Goal: Navigation & Orientation: Find specific page/section

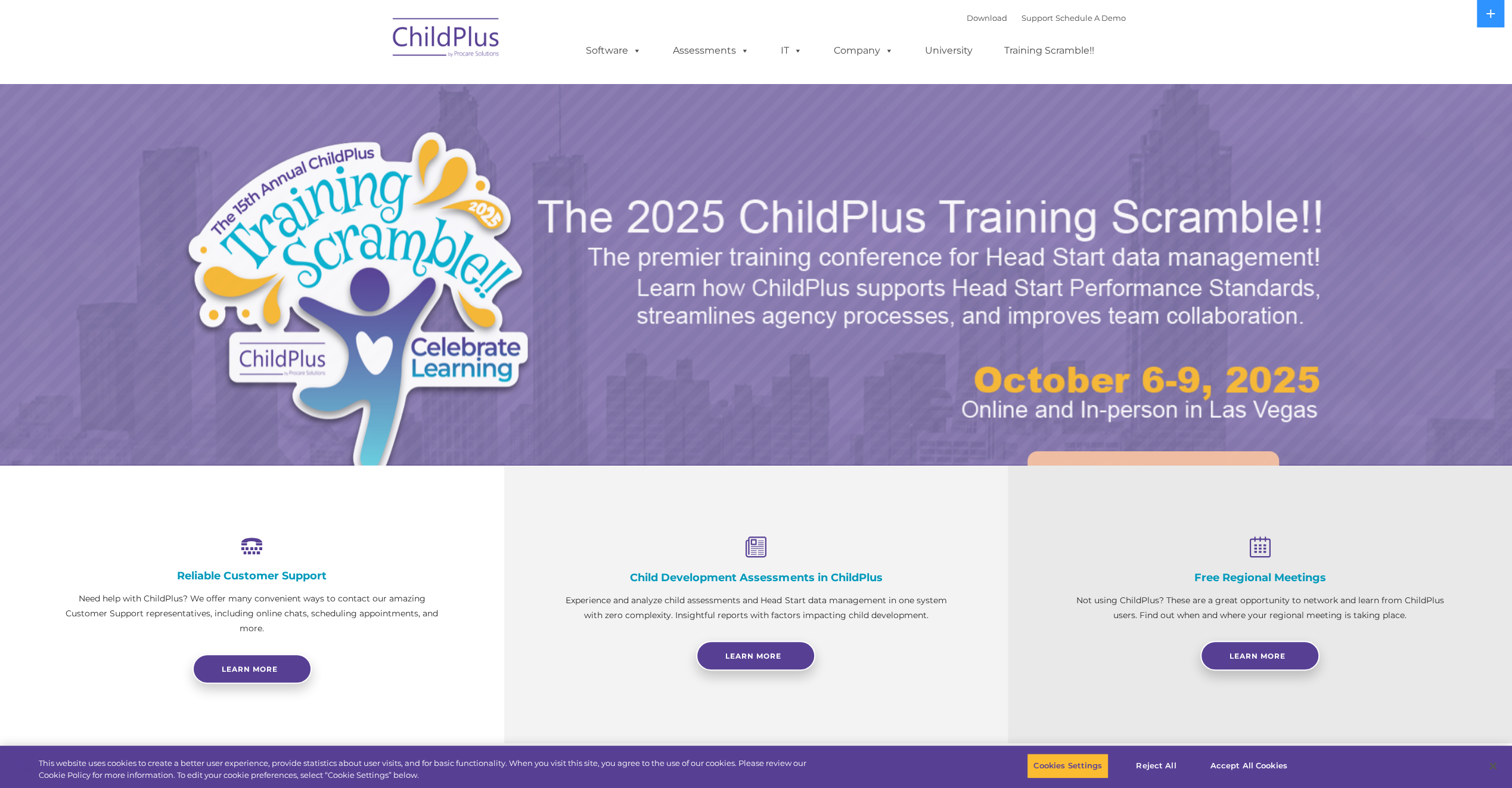
select select "MEDIUM"
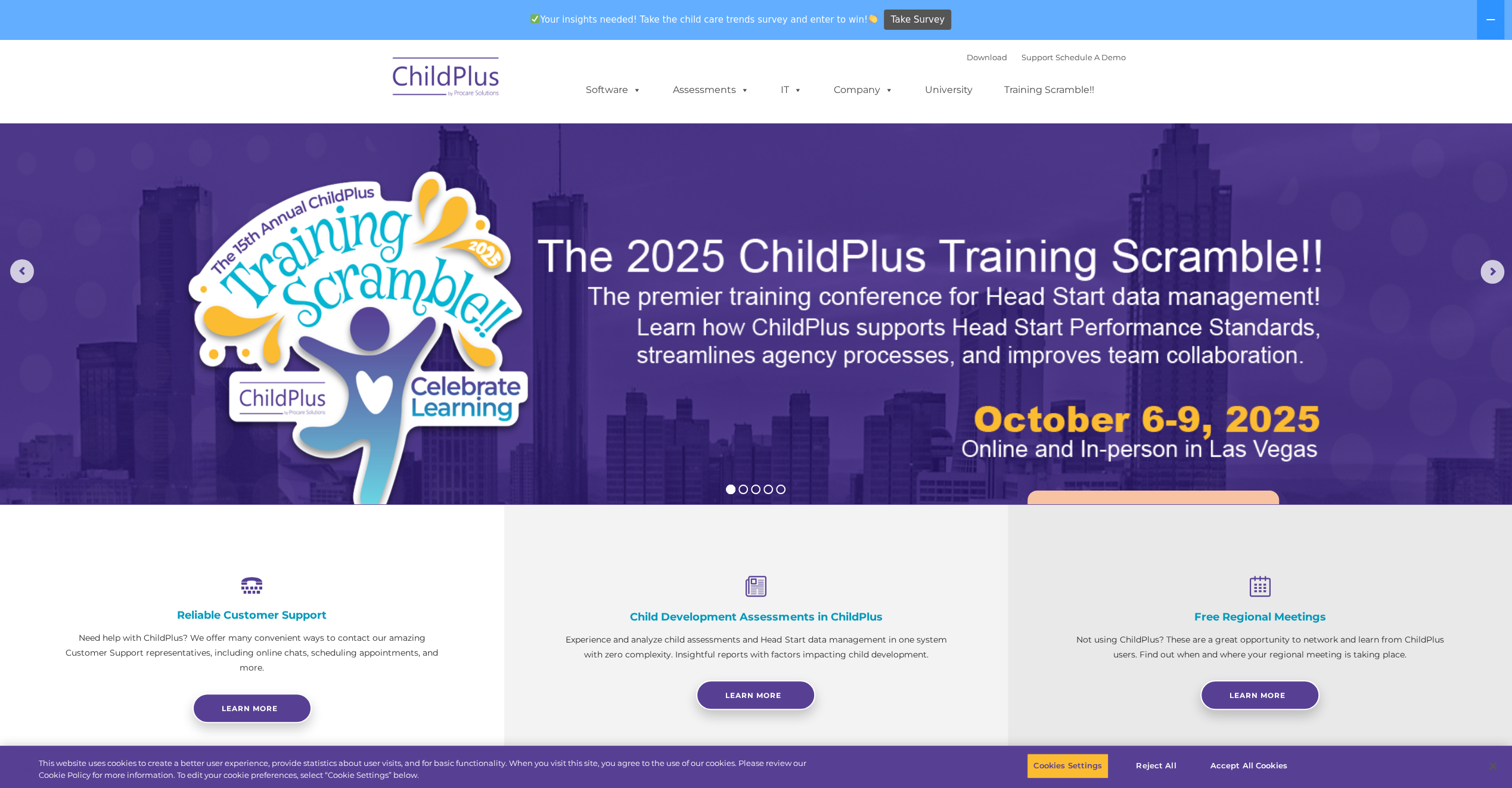
click at [1084, 439] on img at bounding box center [934, 349] width 797 height 238
click at [830, 337] on img at bounding box center [934, 349] width 797 height 238
click at [335, 393] on img at bounding box center [437, 403] width 509 height 470
click at [1499, 278] on rs-arrow at bounding box center [1493, 272] width 24 height 24
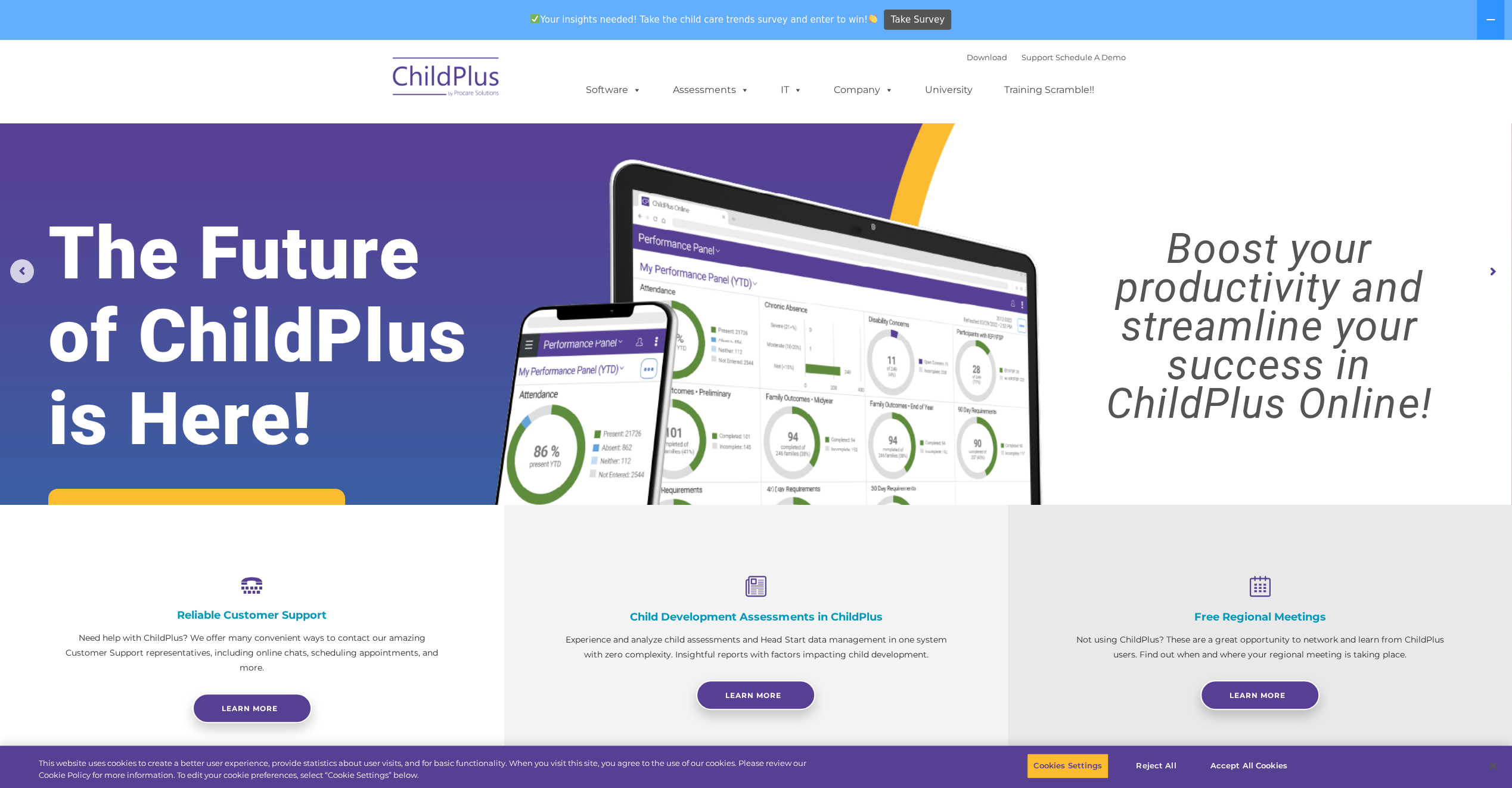
click at [1498, 278] on rs-arrow at bounding box center [1493, 272] width 24 height 24
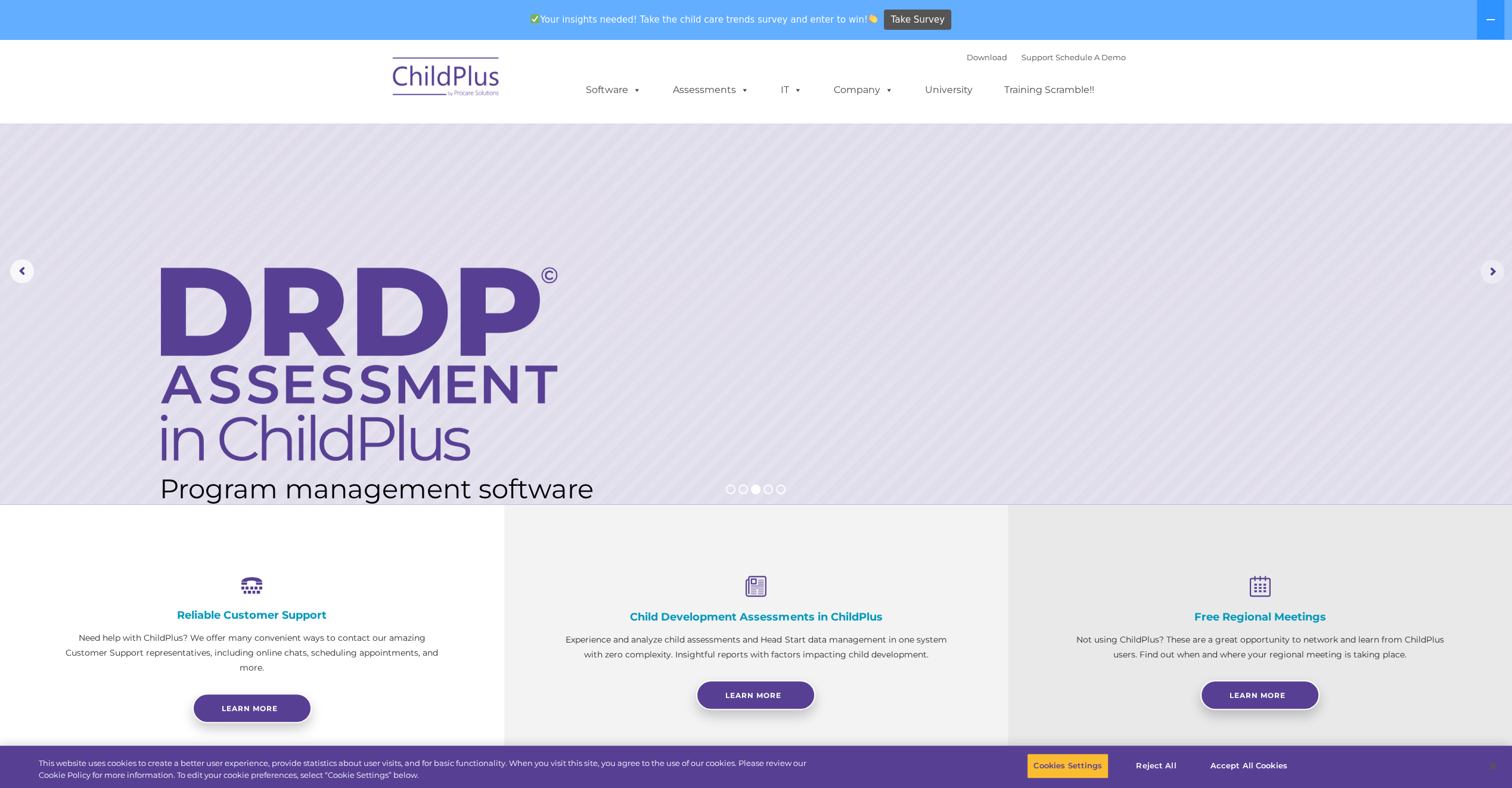
click at [1485, 275] on rs-arrow at bounding box center [1493, 272] width 24 height 24
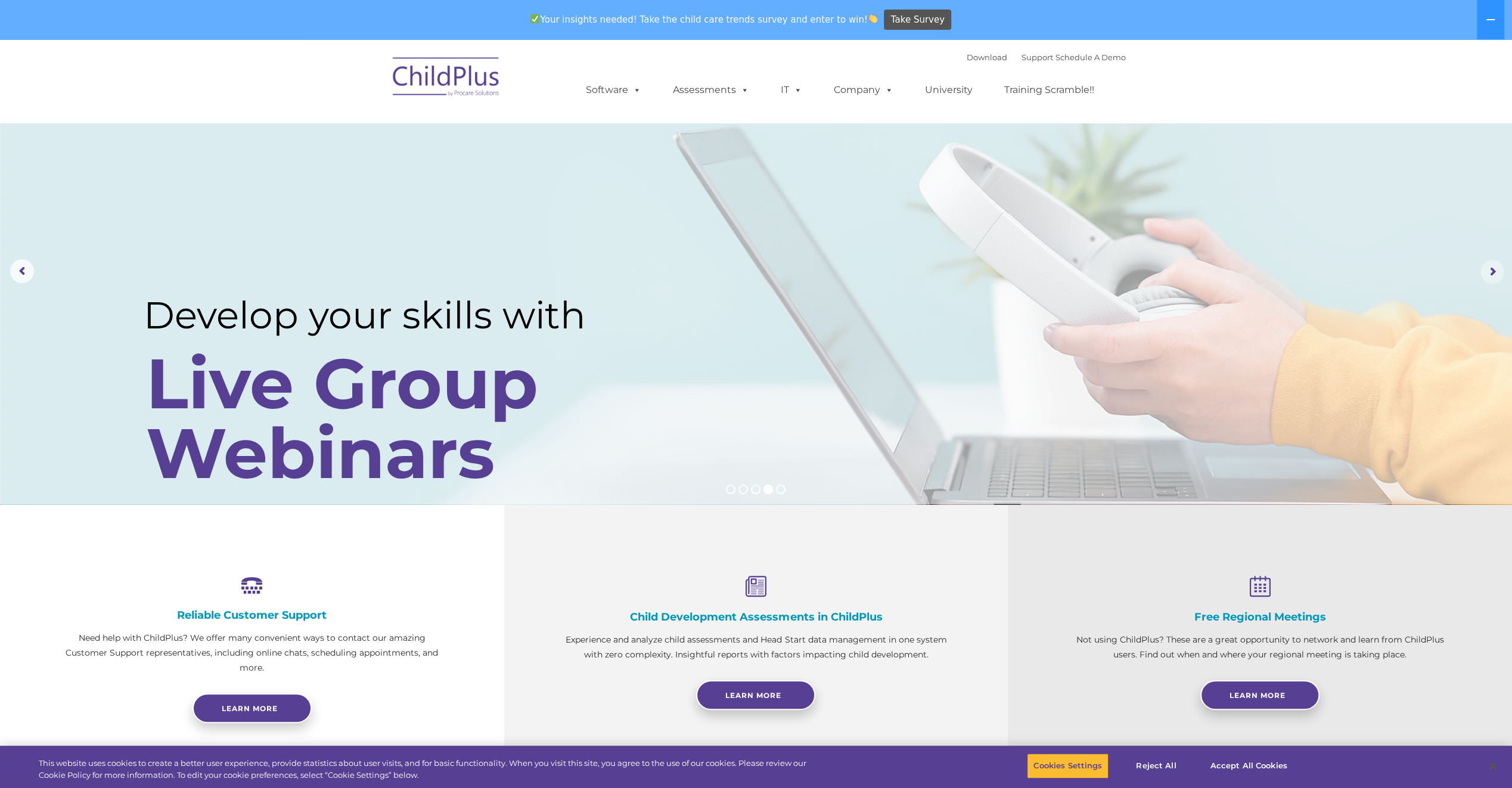
click at [1485, 275] on rs-arrow at bounding box center [1493, 272] width 24 height 24
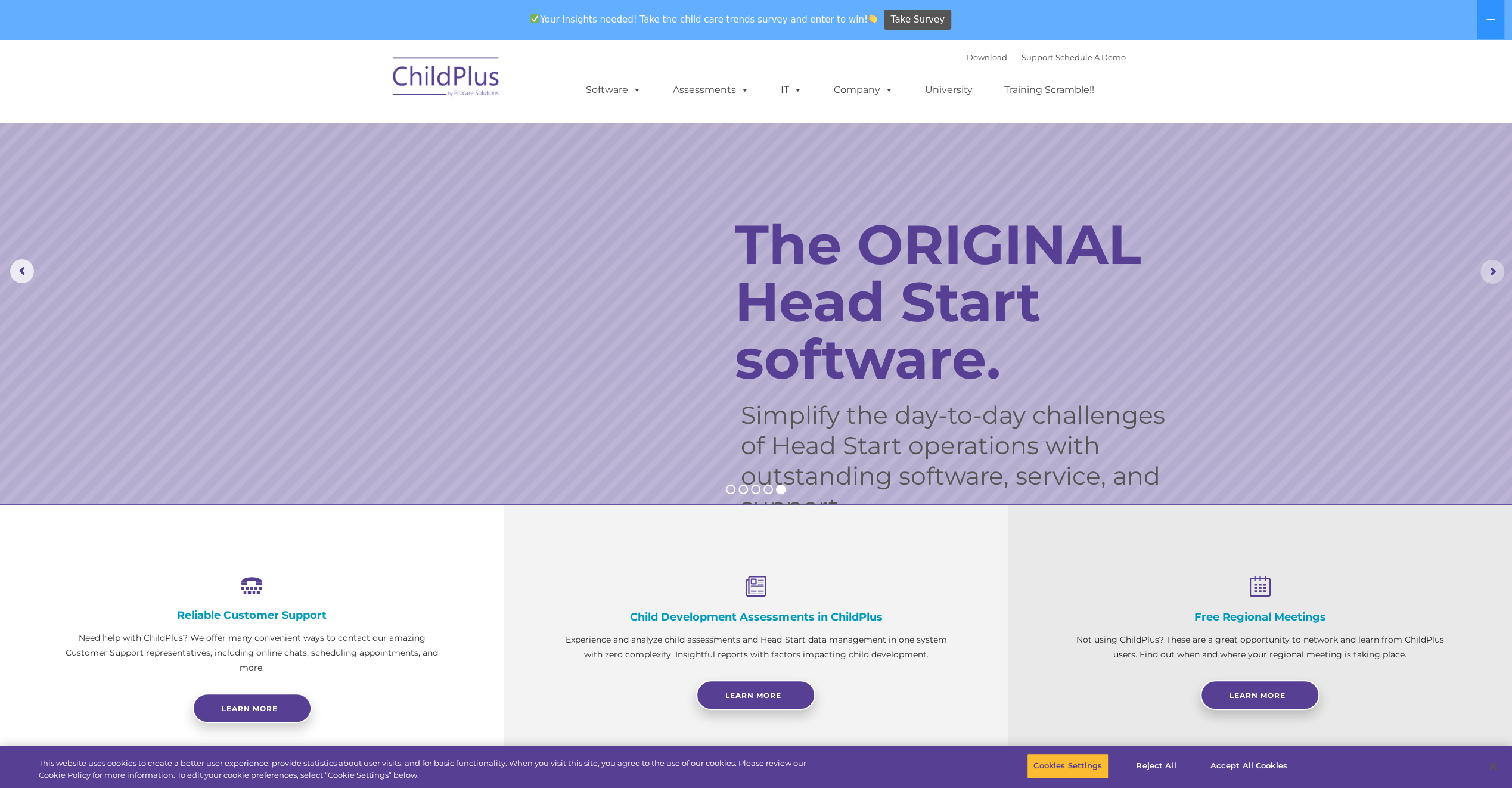
click at [1485, 275] on rs-arrow at bounding box center [1493, 272] width 24 height 24
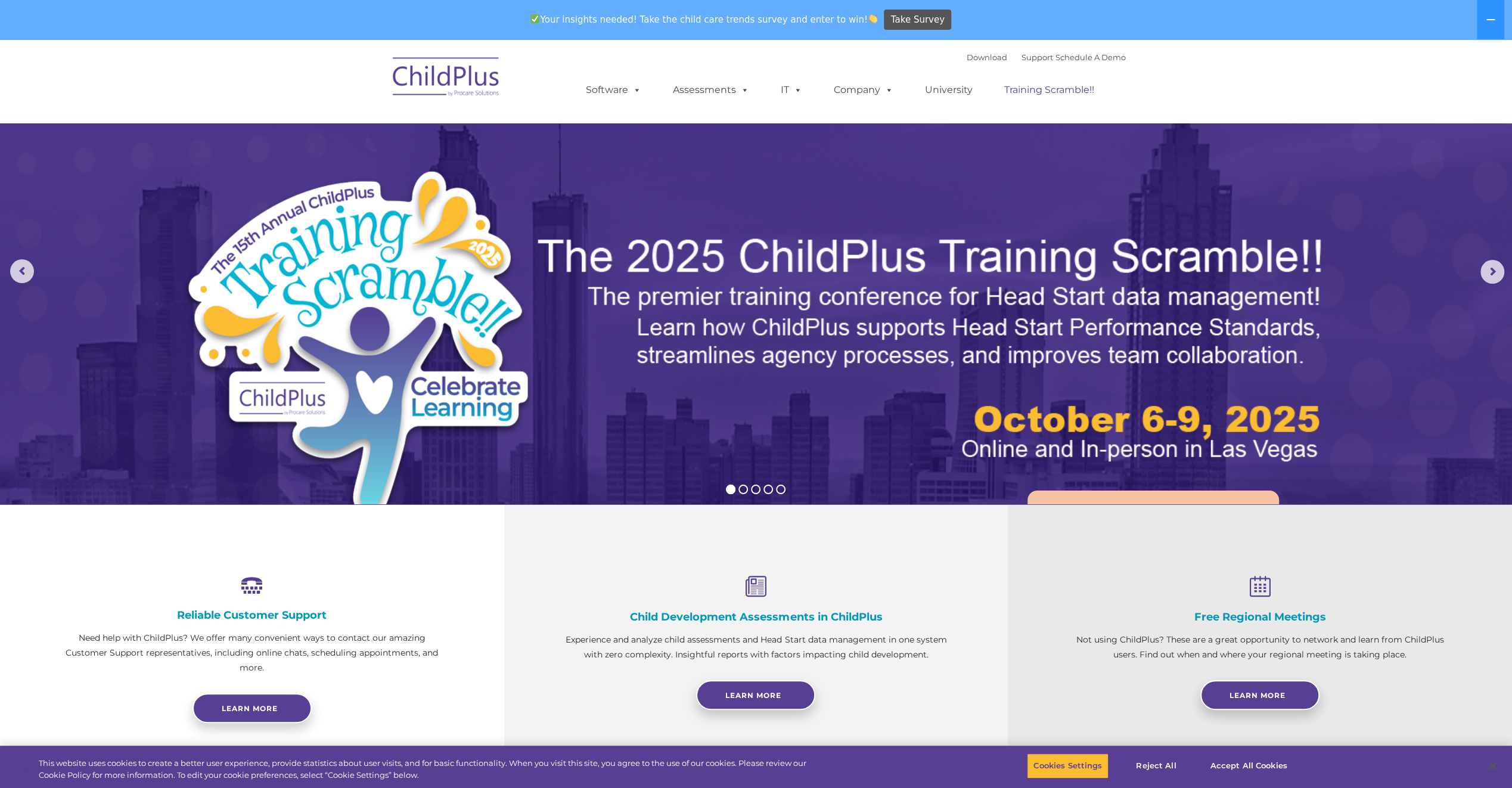
click at [1048, 91] on link "Training Scramble!!" at bounding box center [1049, 90] width 114 height 24
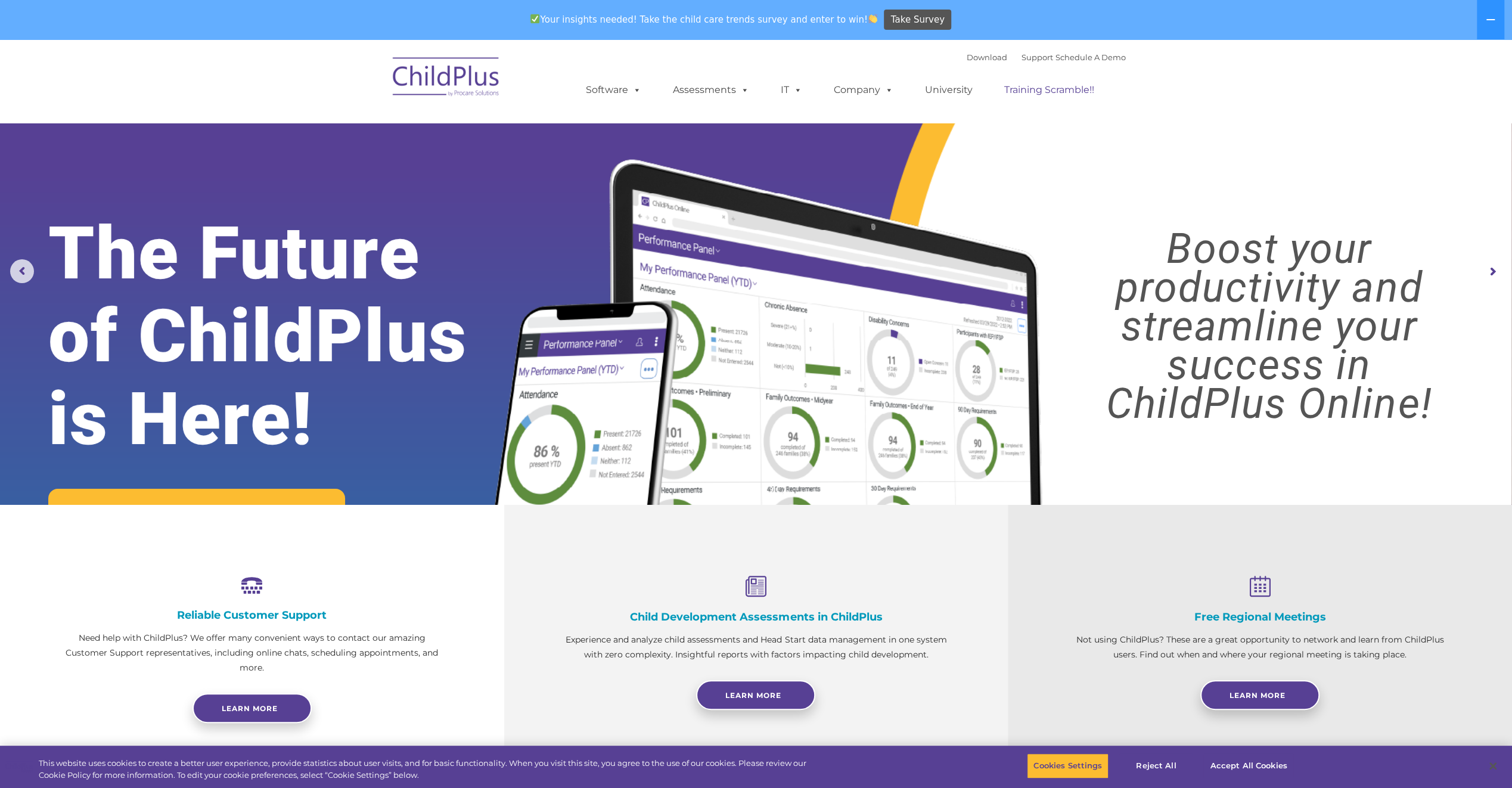
click at [1032, 91] on link "Training Scramble!!" at bounding box center [1049, 90] width 114 height 24
